Goal: Task Accomplishment & Management: Use online tool/utility

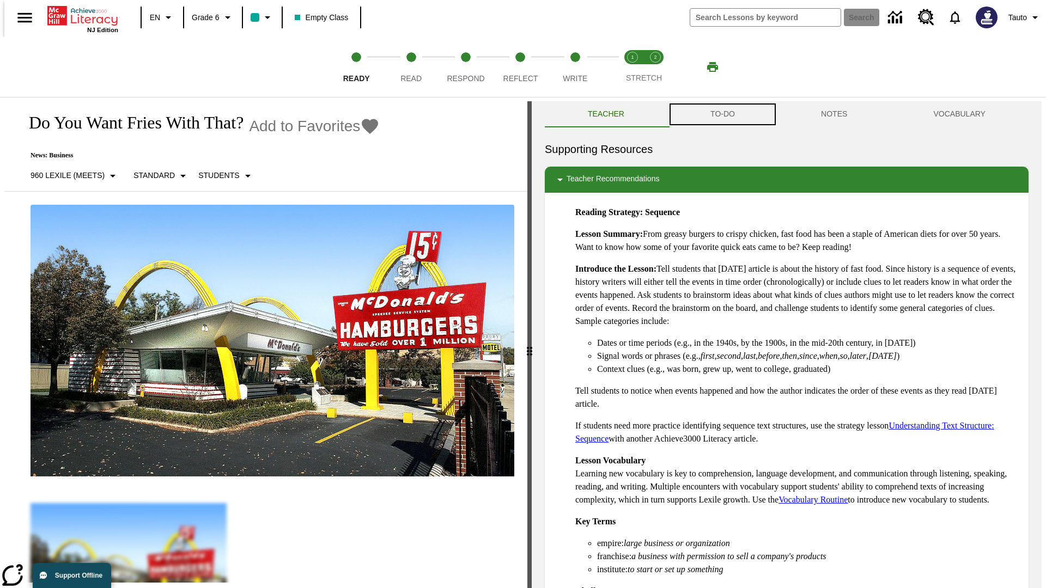
click at [722, 114] on button "TO-DO" at bounding box center [722, 114] width 111 height 26
